Goal: Task Accomplishment & Management: Manage account settings

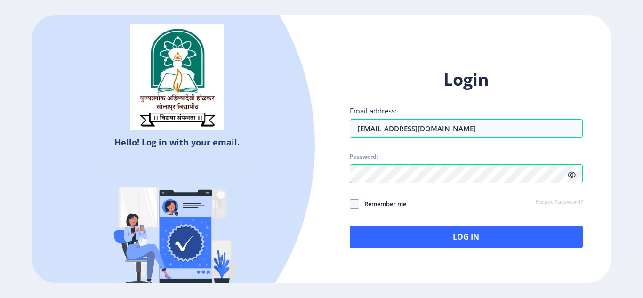
click at [356, 203] on span at bounding box center [354, 203] width 9 height 9
click at [350, 203] on input "Remember me" at bounding box center [350, 203] width 0 height 0
checkbox input "true"
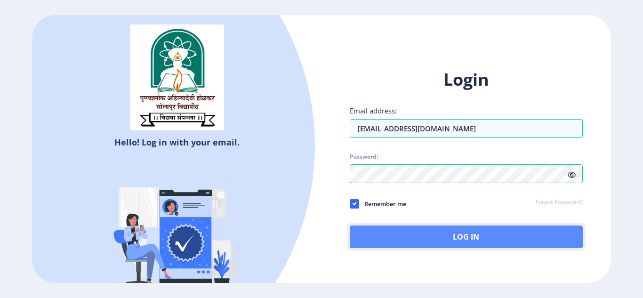
click at [420, 239] on button "Log In" at bounding box center [466, 237] width 233 height 23
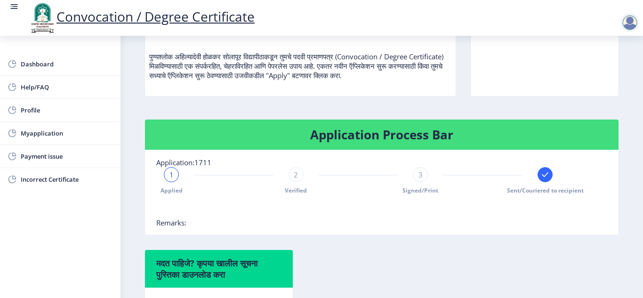
scroll to position [125, 0]
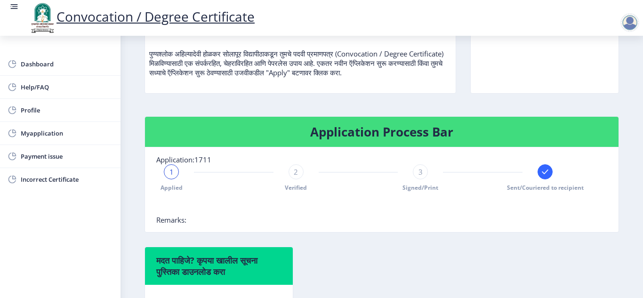
click at [418, 177] on div "3" at bounding box center [420, 171] width 15 height 15
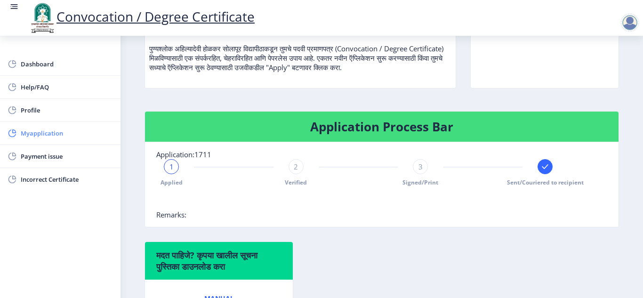
scroll to position [130, 0]
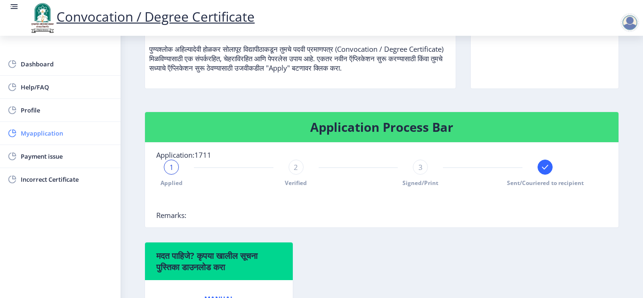
click at [44, 131] on span "Myapplication" at bounding box center [67, 133] width 92 height 11
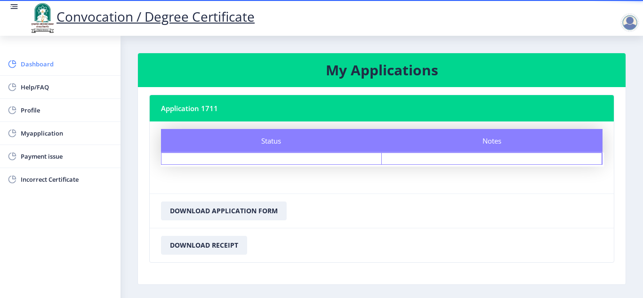
click at [32, 62] on span "Dashboard" at bounding box center [67, 63] width 92 height 11
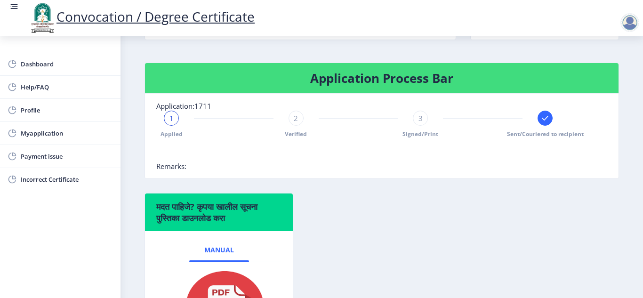
scroll to position [179, 0]
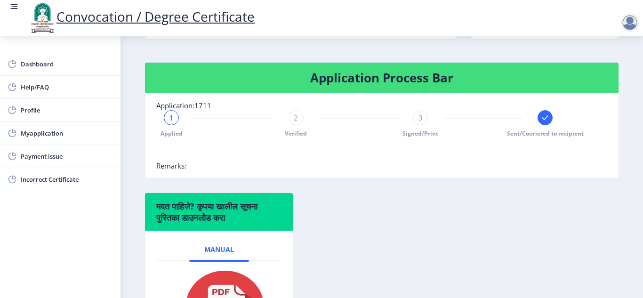
click at [419, 119] on span "3" at bounding box center [421, 117] width 4 height 9
drag, startPoint x: 418, startPoint y: 119, endPoint x: 418, endPoint y: 132, distance: 12.7
click at [418, 132] on div "3 Signed/Print" at bounding box center [420, 123] width 15 height 27
click at [418, 132] on span "Signed/Print" at bounding box center [421, 134] width 36 height 8
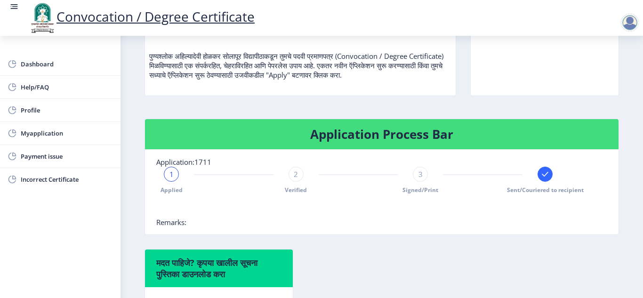
scroll to position [122, 0]
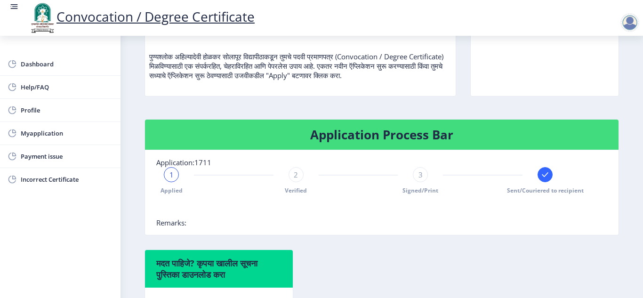
click at [61, 136] on span "Myapplication" at bounding box center [67, 133] width 92 height 11
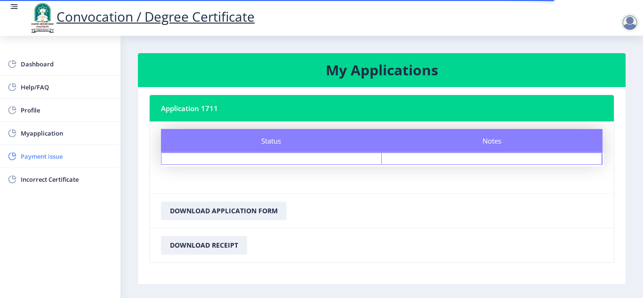
click at [58, 155] on span "Payment issue" at bounding box center [67, 156] width 92 height 11
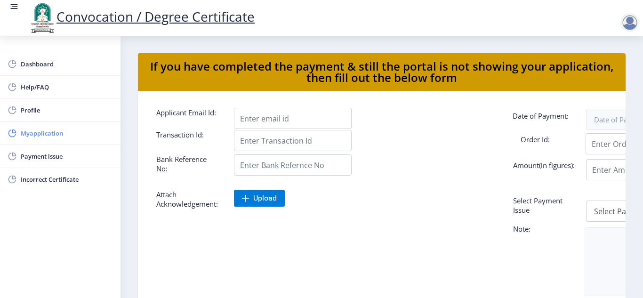
click at [43, 131] on span "Myapplication" at bounding box center [67, 133] width 92 height 11
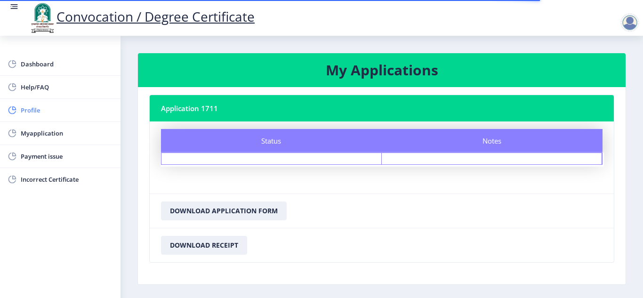
click at [35, 109] on span "Profile" at bounding box center [67, 110] width 92 height 11
select select
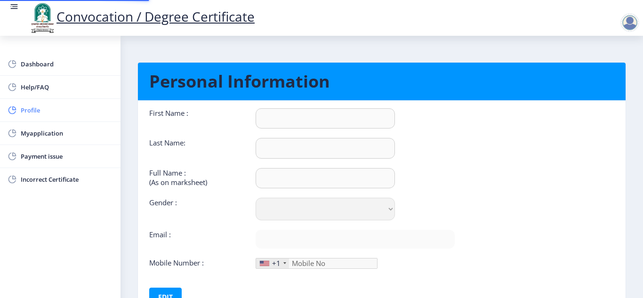
type input "Akash"
type input "[PERSON_NAME]"
type input "[PERSON_NAME] [PERSON_NAME]"
select select "[DEMOGRAPHIC_DATA]"
type input "[EMAIL_ADDRESS][DOMAIN_NAME]"
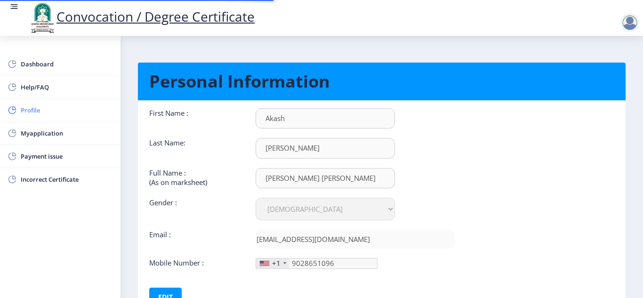
type input "[PHONE_NUMBER]"
click at [40, 71] on link "Dashboard" at bounding box center [60, 64] width 121 height 23
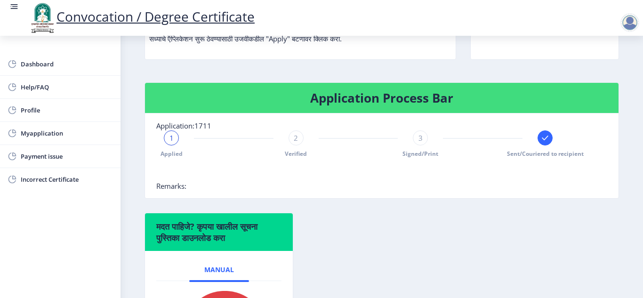
scroll to position [161, 0]
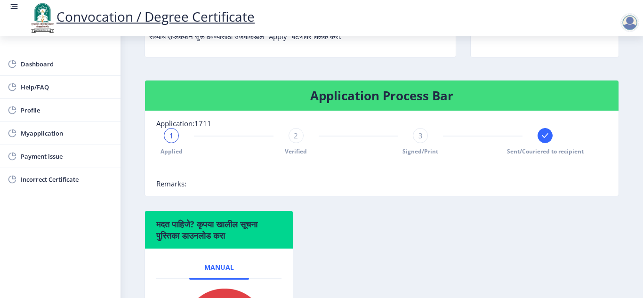
click at [177, 185] on span "Remarks:" at bounding box center [171, 183] width 30 height 9
click at [416, 136] on div "3" at bounding box center [420, 135] width 15 height 15
click at [416, 151] on span "Signed/Print" at bounding box center [421, 151] width 36 height 8
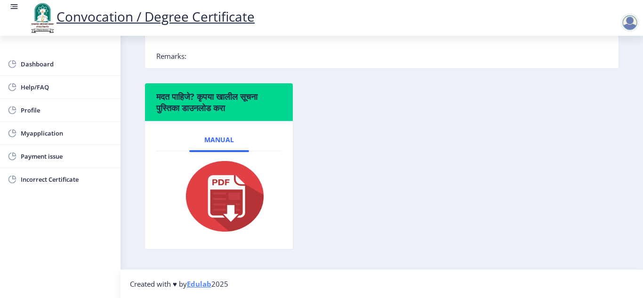
scroll to position [0, 0]
